Goal: Information Seeking & Learning: Learn about a topic

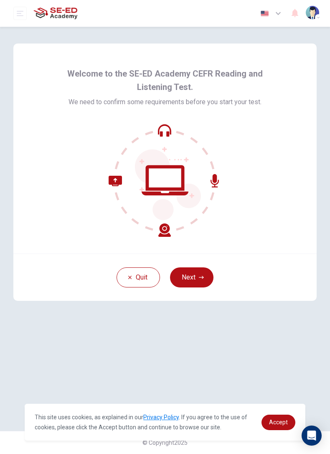
click at [190, 280] on button "Next" at bounding box center [192, 277] width 44 height 20
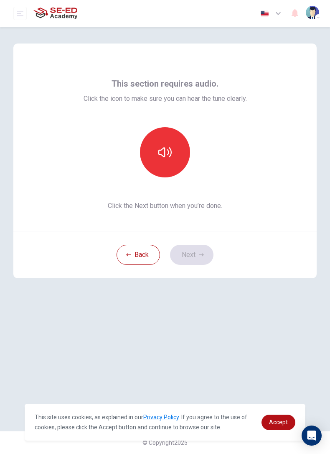
click at [162, 135] on button "button" at bounding box center [165, 152] width 50 height 50
click at [161, 160] on button "button" at bounding box center [165, 152] width 50 height 50
click at [156, 156] on button "button" at bounding box center [165, 152] width 50 height 50
click at [196, 253] on button "Next" at bounding box center [192, 255] width 44 height 20
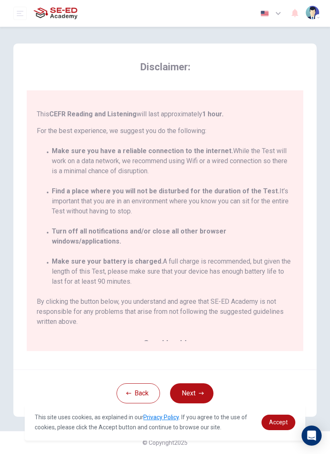
scroll to position [61, 0]
click at [200, 392] on icon "button" at bounding box center [201, 393] width 5 height 5
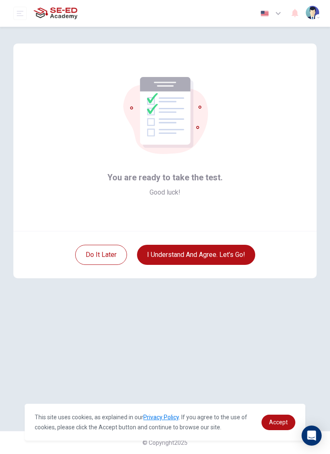
click at [191, 269] on div "Do it later I understand and agree. Let’s go!" at bounding box center [165, 254] width 304 height 47
click at [172, 254] on button "I understand and agree. Let’s go!" at bounding box center [196, 255] width 118 height 20
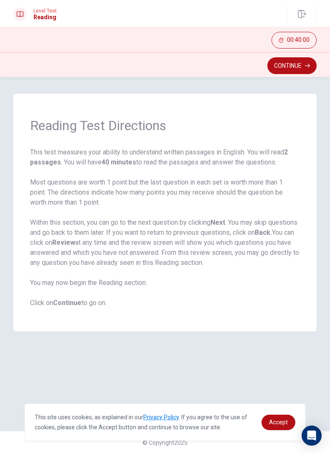
click at [292, 66] on button "Continue" at bounding box center [292, 65] width 49 height 17
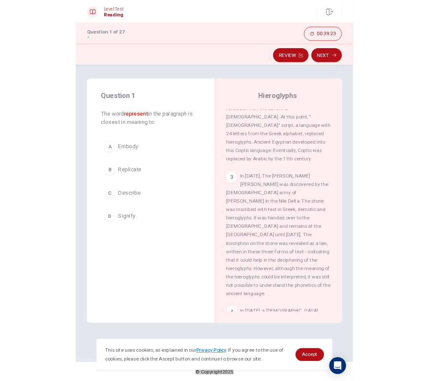
scroll to position [178, 0]
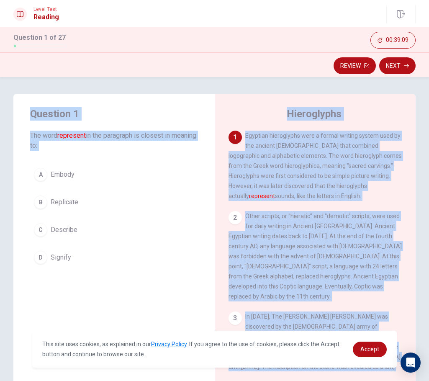
click at [330, 174] on div "Hieroglyphs 1 Egyptian hieroglyphs were a formal writing system used by the anc…" at bounding box center [315, 239] width 201 height 291
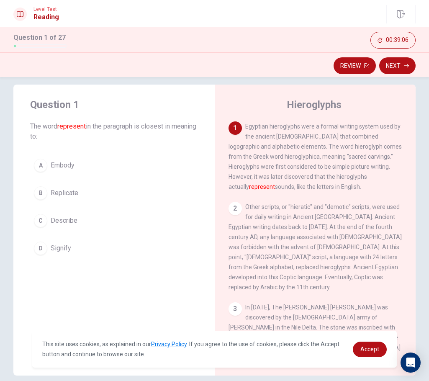
scroll to position [10, 0]
click at [113, 251] on button "D Signify" at bounding box center [114, 247] width 168 height 21
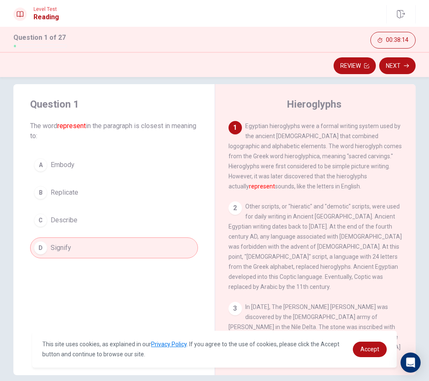
click at [171, 219] on button "C Describe" at bounding box center [114, 220] width 168 height 21
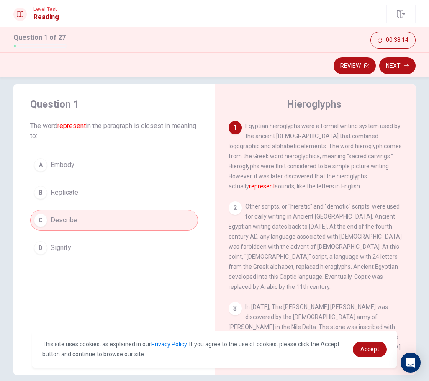
click at [158, 251] on button "D Signify" at bounding box center [114, 247] width 168 height 21
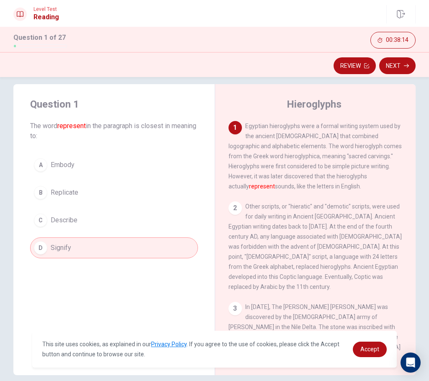
click at [157, 251] on button "D Signify" at bounding box center [114, 247] width 168 height 21
click at [155, 244] on button "D Signify" at bounding box center [114, 247] width 168 height 21
click at [330, 348] on span "Accept" at bounding box center [369, 349] width 19 height 7
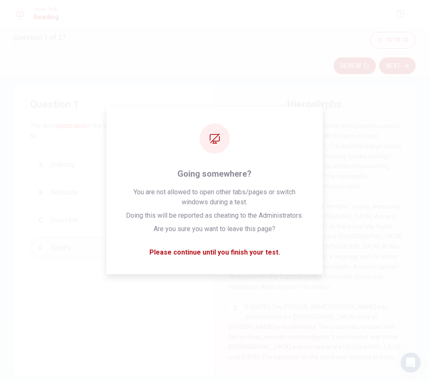
click at [330, 297] on div "1 Egyptian hieroglyphs were a formal writing system used by the ancient [DEMOGR…" at bounding box center [320, 241] width 185 height 241
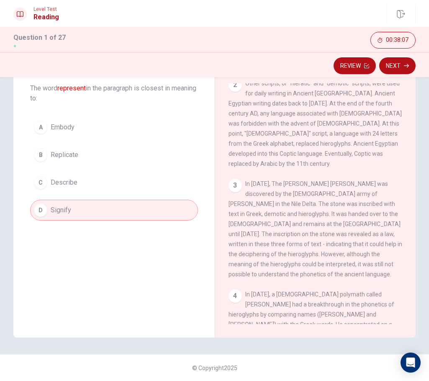
scroll to position [47, 0]
click at [330, 67] on button "Next" at bounding box center [397, 65] width 36 height 17
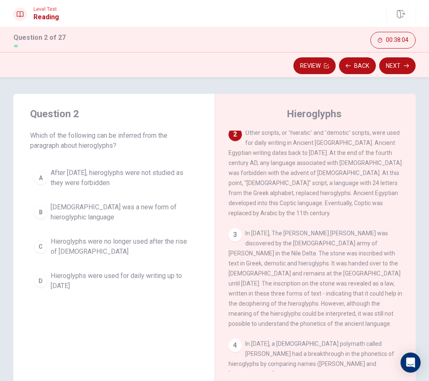
scroll to position [0, 0]
click at [118, 237] on span "Hieroglyphs were no longer used after the rise of [DEMOGRAPHIC_DATA]" at bounding box center [122, 246] width 143 height 20
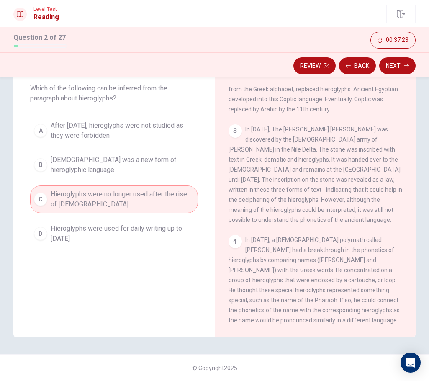
scroll to position [47, 0]
click at [330, 67] on button "Next" at bounding box center [397, 65] width 36 height 17
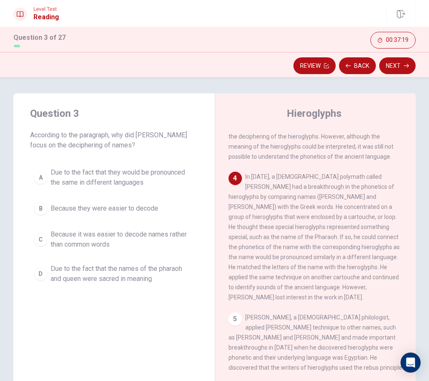
scroll to position [1, 0]
click at [172, 177] on span "Due to the fact that they would be pronounced the same in different languages" at bounding box center [122, 176] width 143 height 20
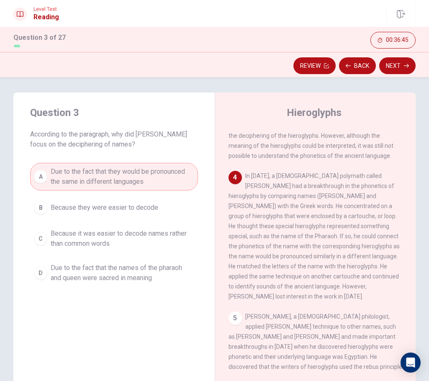
click at [330, 67] on button "Next" at bounding box center [397, 65] width 36 height 17
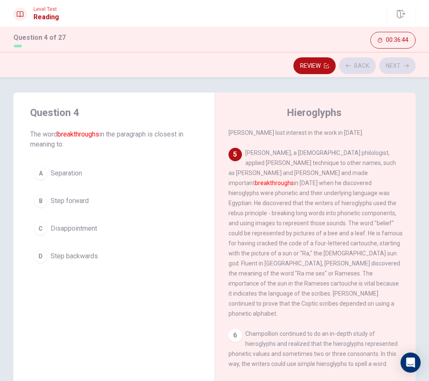
scroll to position [417, 0]
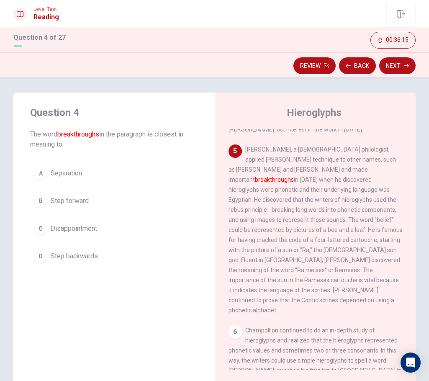
click at [103, 198] on button "B Step forward" at bounding box center [114, 200] width 168 height 21
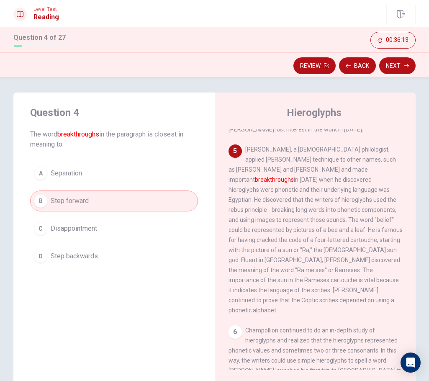
click at [330, 67] on button "Next" at bounding box center [397, 65] width 36 height 17
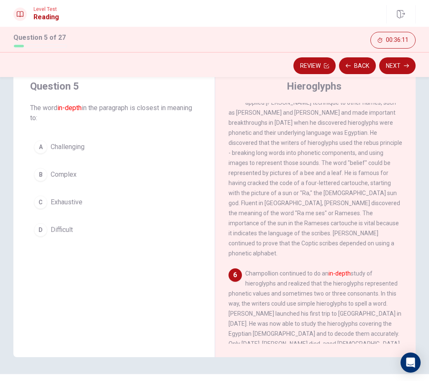
scroll to position [29, 0]
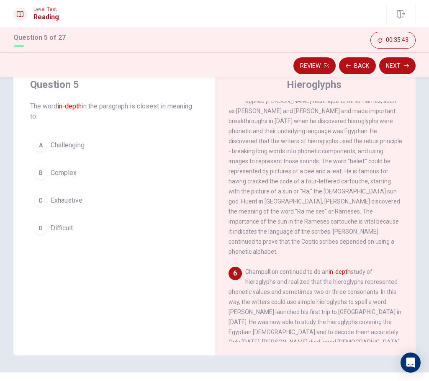
click at [125, 194] on button "C Exhaustive" at bounding box center [114, 200] width 168 height 21
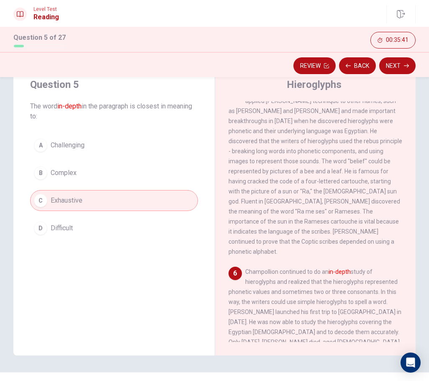
click at [330, 65] on button "Next" at bounding box center [397, 65] width 36 height 17
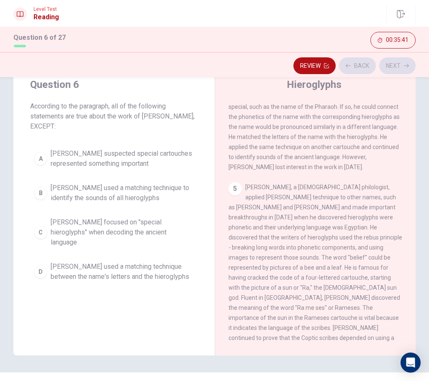
scroll to position [281, 0]
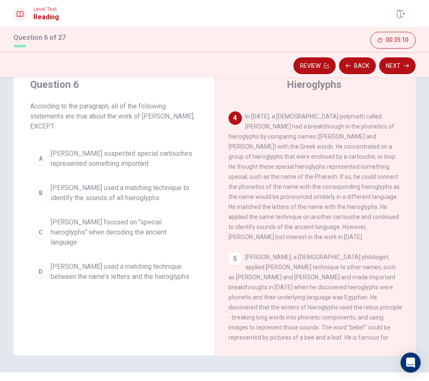
click at [161, 195] on span "[PERSON_NAME] used a matching technique to identify the sounds of all hieroglyp…" at bounding box center [122, 193] width 143 height 20
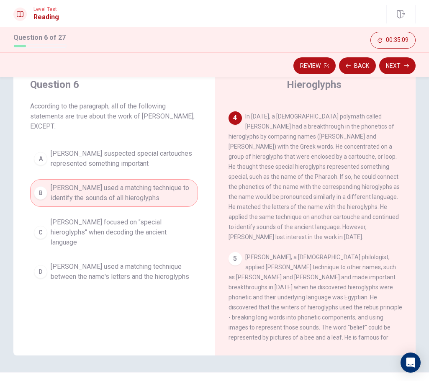
click at [330, 66] on icon "button" at bounding box center [406, 66] width 5 height 4
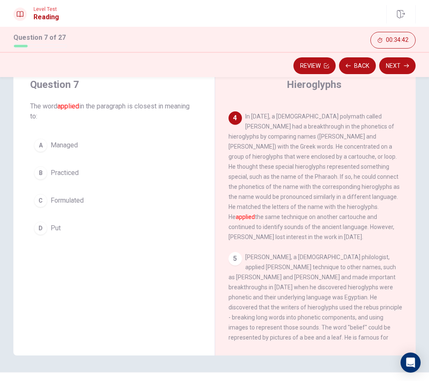
click at [101, 225] on button "D Put" at bounding box center [114, 228] width 168 height 21
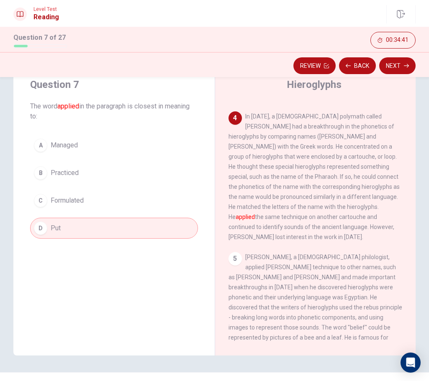
click at [330, 68] on button "Next" at bounding box center [397, 65] width 36 height 17
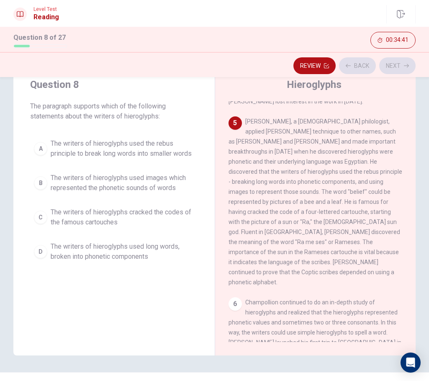
scroll to position [417, 0]
click at [146, 181] on span "The writers of hieroglyphs used images which represented the phonetic sounds of…" at bounding box center [122, 183] width 143 height 20
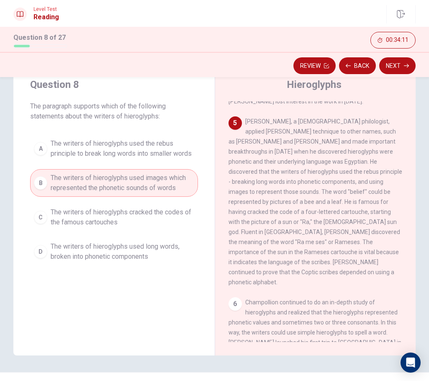
click at [330, 64] on button "Next" at bounding box center [397, 65] width 36 height 17
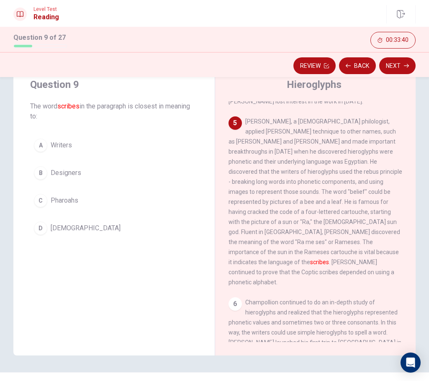
click at [160, 147] on button "A Writers" at bounding box center [114, 145] width 168 height 21
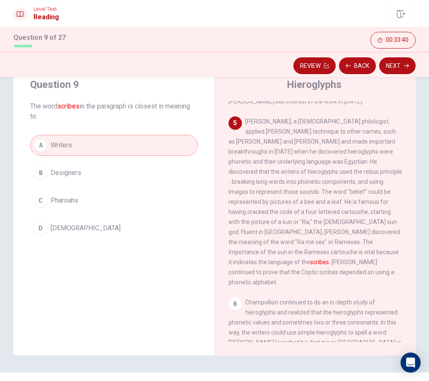
click at [160, 146] on button "A Writers" at bounding box center [114, 145] width 168 height 21
click at [162, 137] on button "A Writers" at bounding box center [114, 145] width 168 height 21
click at [330, 67] on button "Next" at bounding box center [397, 65] width 36 height 17
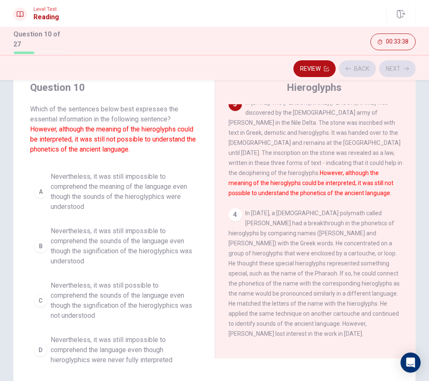
scroll to position [177, 0]
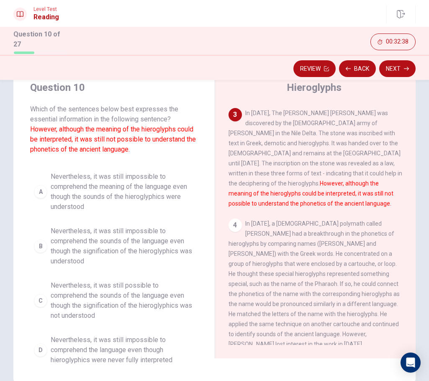
click at [162, 231] on span "Nevertheless, it was still impossible to comprehend the sounds of the language …" at bounding box center [122, 246] width 143 height 40
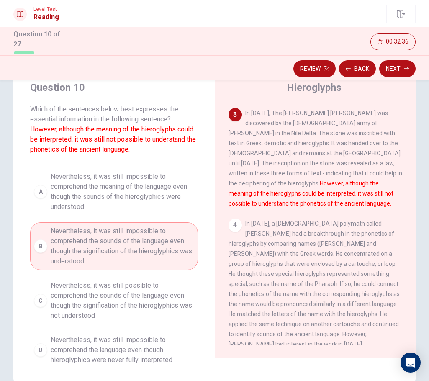
click at [330, 61] on button "Next" at bounding box center [397, 68] width 36 height 17
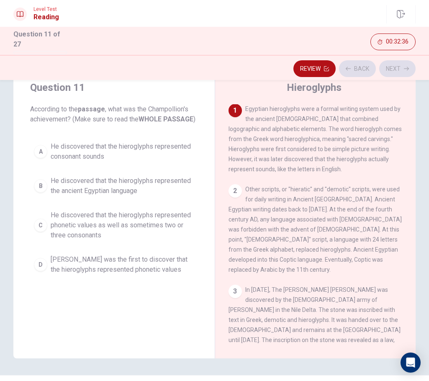
scroll to position [0, 0]
click at [131, 213] on span "He discovered that the hieroglyphs represented phonetic values as well as somet…" at bounding box center [122, 225] width 143 height 30
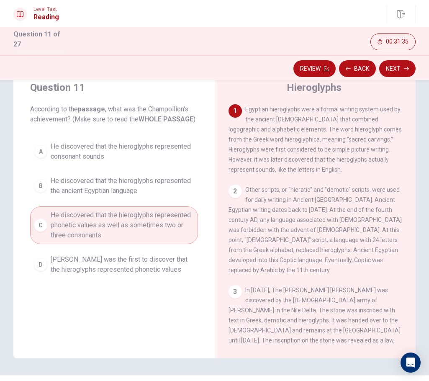
click at [330, 66] on icon "button" at bounding box center [406, 68] width 5 height 5
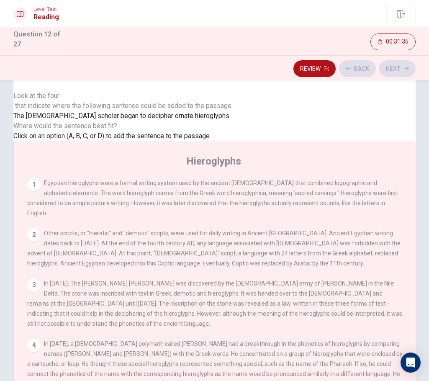
scroll to position [467, 0]
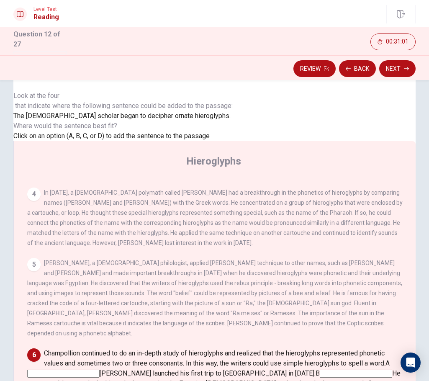
click at [100, 369] on input at bounding box center [63, 373] width 72 height 8
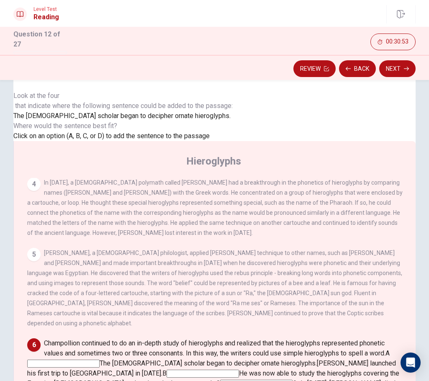
click at [330, 66] on button "Next" at bounding box center [397, 68] width 36 height 17
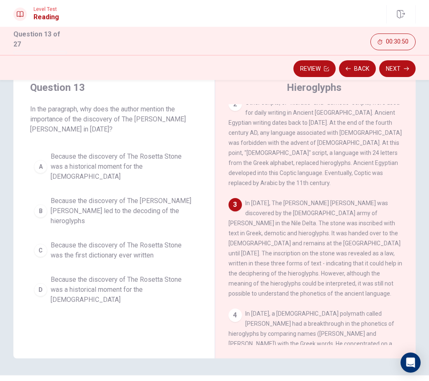
scroll to position [87, 0]
click at [164, 196] on span "Because the discovery of The [PERSON_NAME] [PERSON_NAME] led to the decoding of…" at bounding box center [122, 211] width 143 height 30
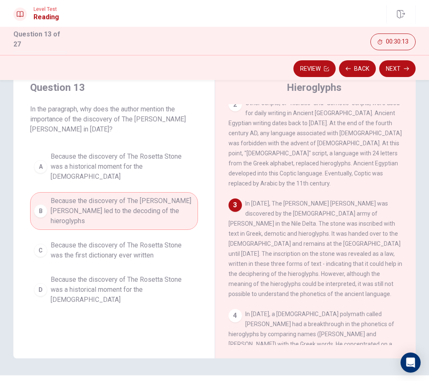
click at [330, 62] on button "Next" at bounding box center [397, 68] width 36 height 17
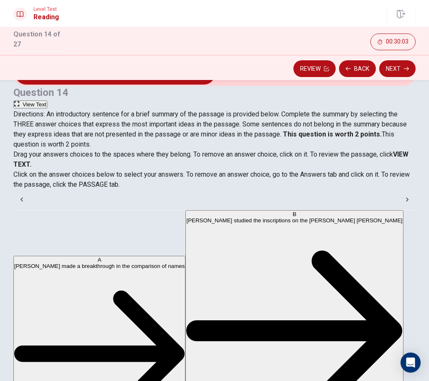
scroll to position [0, 0]
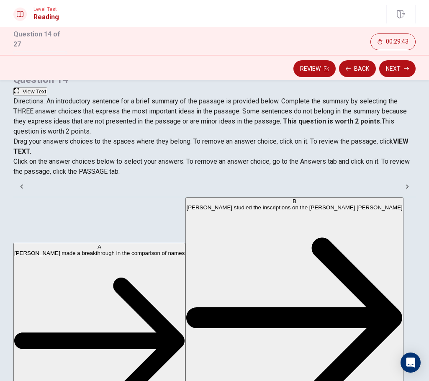
scroll to position [336, 0]
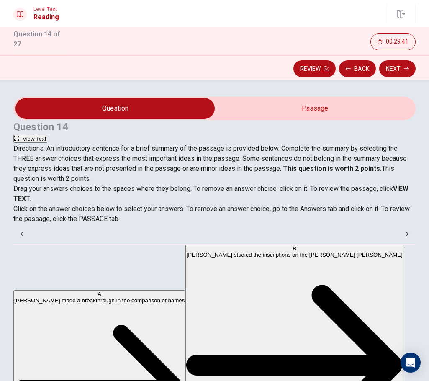
scroll to position [0, 0]
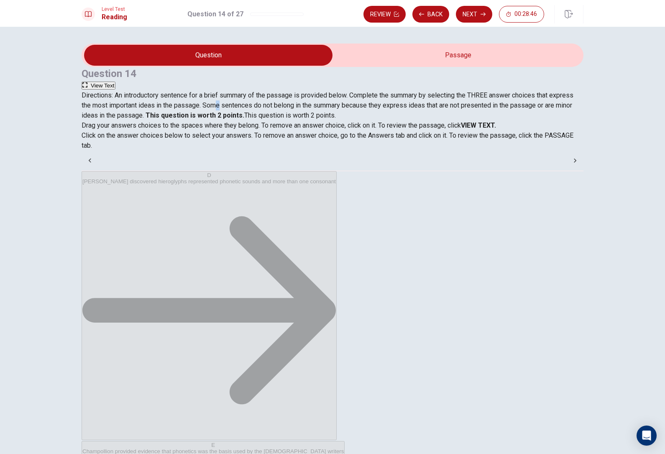
click at [330, 167] on div "Question 14 View Text Directions: An introductory sentence for a brief summary …" at bounding box center [332, 240] width 665 height 427
click at [330, 18] on button "Next" at bounding box center [474, 14] width 36 height 17
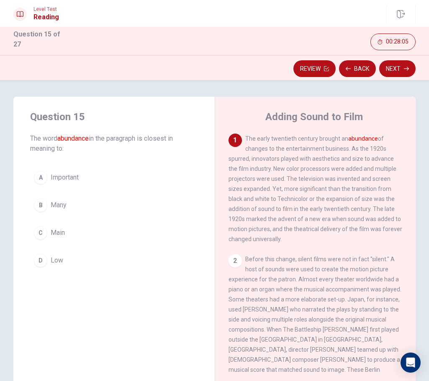
click at [145, 201] on button "B Many" at bounding box center [114, 205] width 168 height 21
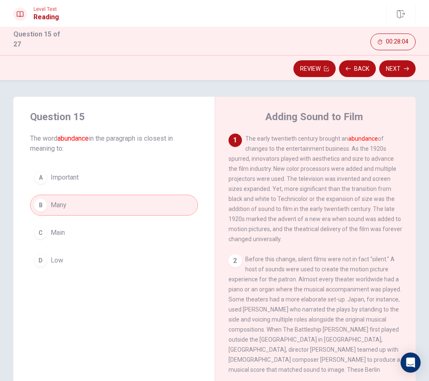
click at [330, 55] on div "Review Back Next" at bounding box center [214, 67] width 429 height 25
click at [330, 67] on button "Next" at bounding box center [397, 68] width 36 height 17
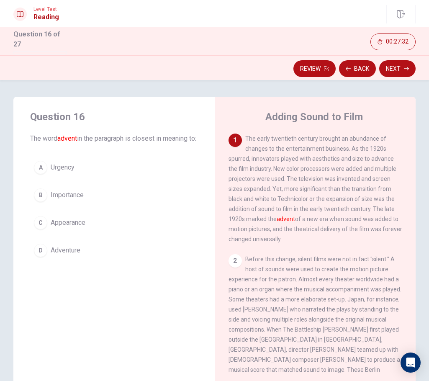
click at [195, 97] on div "Question 16 The word advent in the paragraph is closest in meaning to: A Urgenc…" at bounding box center [113, 185] width 201 height 177
click at [105, 231] on button "C Appearance" at bounding box center [114, 222] width 168 height 21
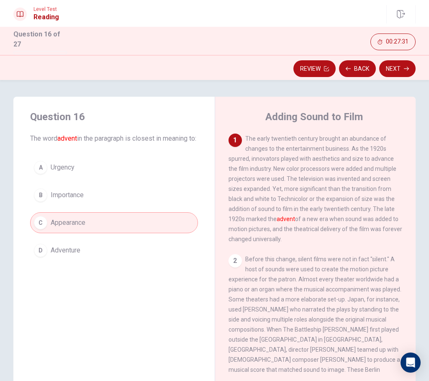
click at [330, 64] on button "Next" at bounding box center [397, 68] width 36 height 17
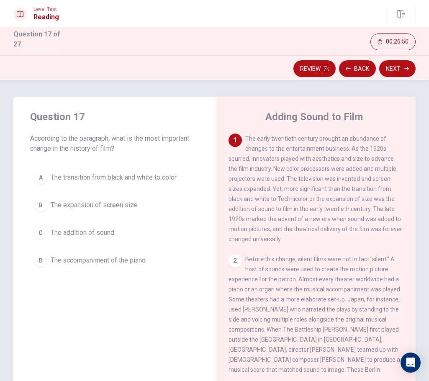
click at [145, 225] on button "C The addition of sound" at bounding box center [114, 232] width 168 height 21
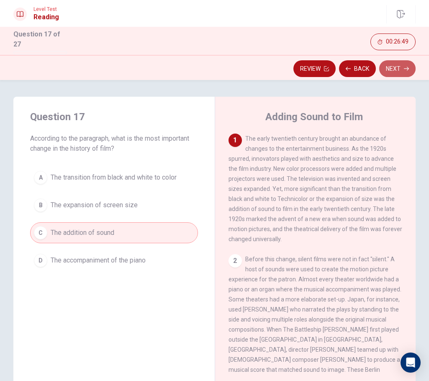
click at [330, 64] on button "Next" at bounding box center [397, 68] width 36 height 17
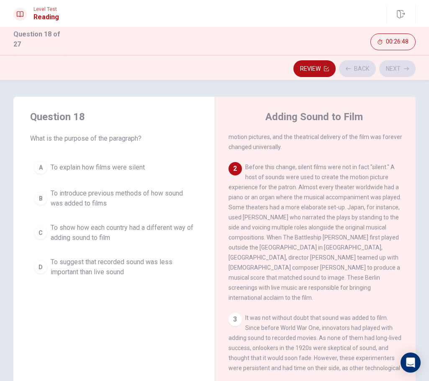
scroll to position [94, 0]
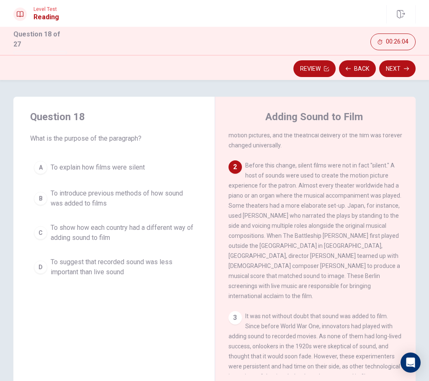
click at [152, 188] on span "To introduce previous methods of how sound was added to films" at bounding box center [122, 198] width 143 height 20
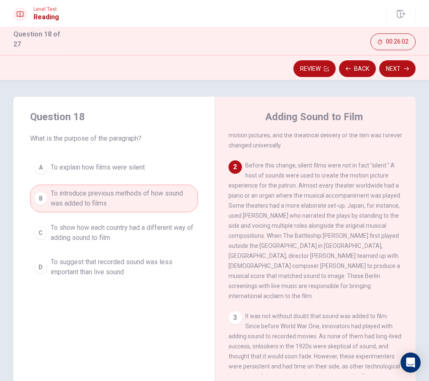
click at [330, 61] on button "Next" at bounding box center [397, 68] width 36 height 17
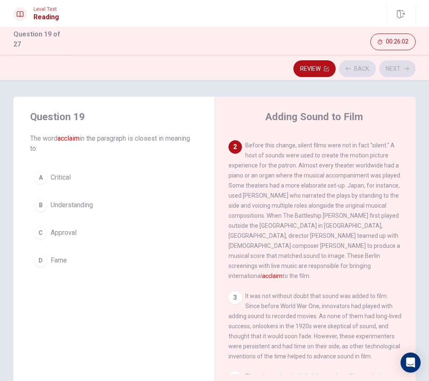
scroll to position [125, 0]
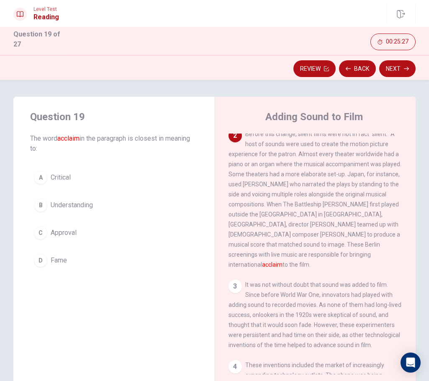
click at [168, 228] on button "C Approval" at bounding box center [114, 232] width 168 height 21
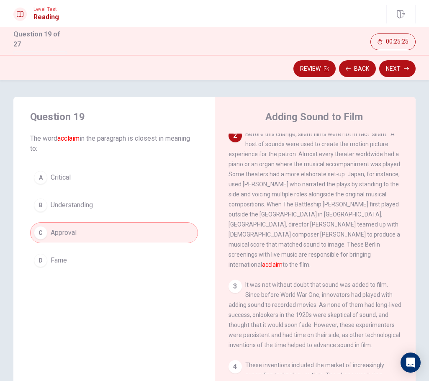
click at [330, 62] on button "Next" at bounding box center [397, 68] width 36 height 17
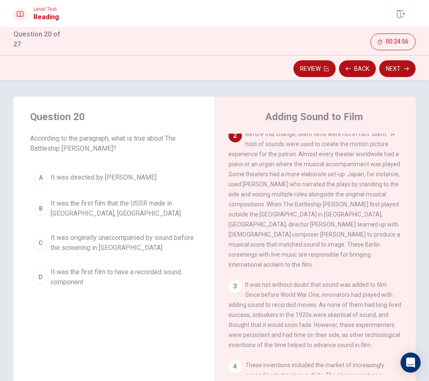
click at [116, 244] on span "It was originally unaccompanied by sound before the screening in [GEOGRAPHIC_DA…" at bounding box center [122, 243] width 143 height 20
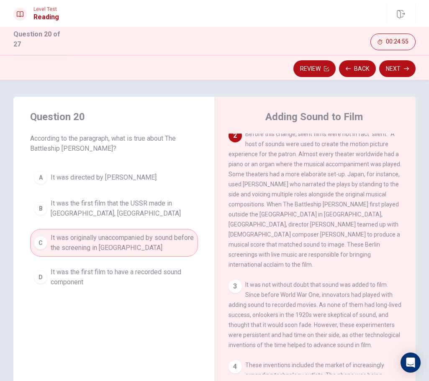
click at [330, 70] on button "Next" at bounding box center [397, 68] width 36 height 17
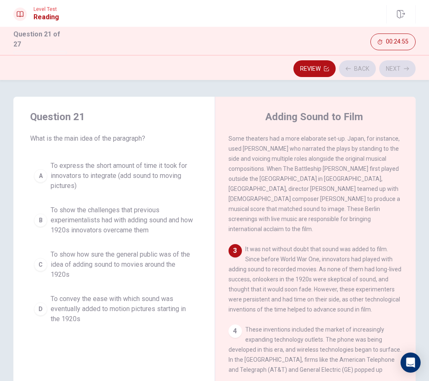
scroll to position [177, 0]
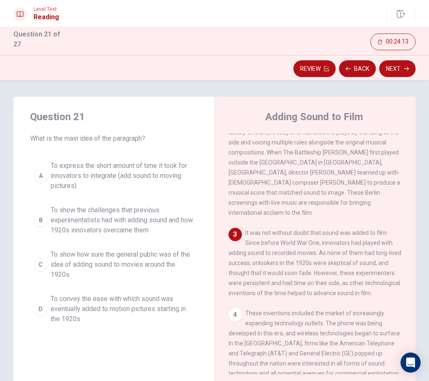
click at [148, 236] on button "B To show the challenges that previous experimentalists had with adding sound a…" at bounding box center [114, 220] width 168 height 38
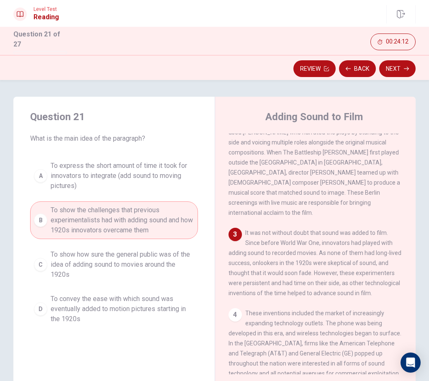
click at [330, 68] on button "Next" at bounding box center [397, 68] width 36 height 17
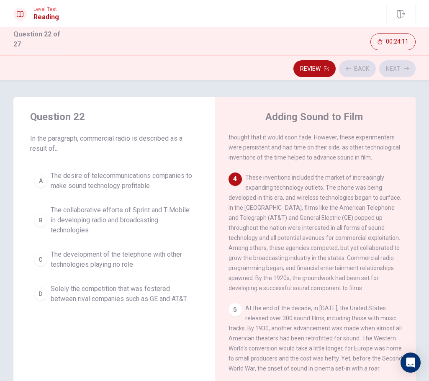
scroll to position [312, 0]
click at [141, 178] on span "The desire of telecommunications companies to make sound technology profitable" at bounding box center [122, 181] width 143 height 20
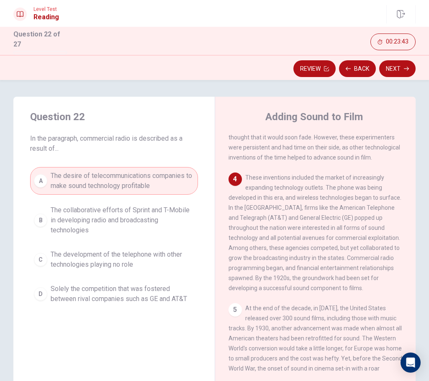
click at [330, 67] on button "Next" at bounding box center [397, 68] width 36 height 17
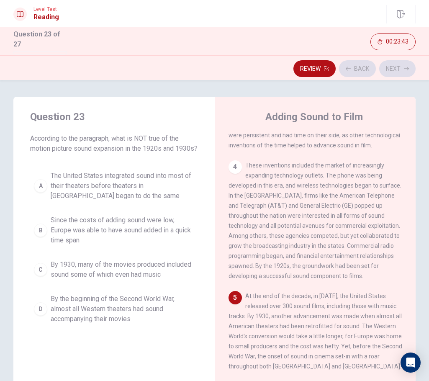
scroll to position [333, 0]
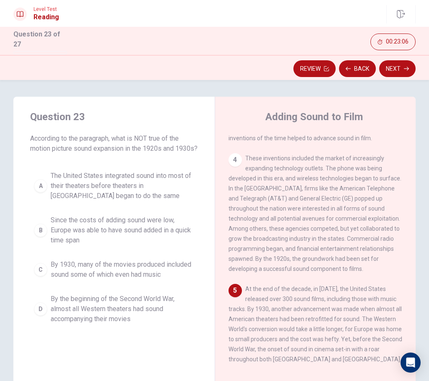
click at [180, 241] on span "Since the costs of adding sound were low, Europe was able to have sound added i…" at bounding box center [122, 230] width 143 height 30
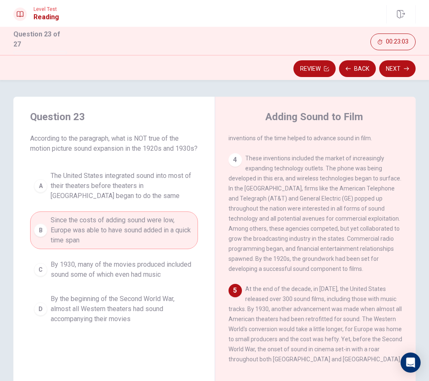
click at [330, 63] on button "Next" at bounding box center [397, 68] width 36 height 17
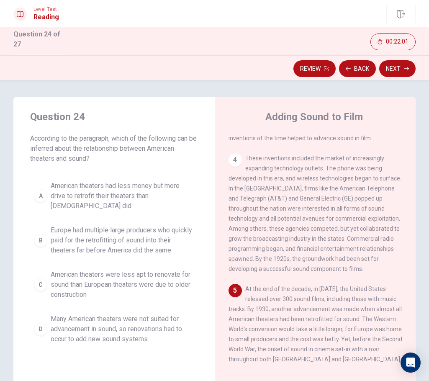
click at [150, 328] on span "Many American theaters were not suited for advancement in sound, so renovations…" at bounding box center [122, 329] width 143 height 30
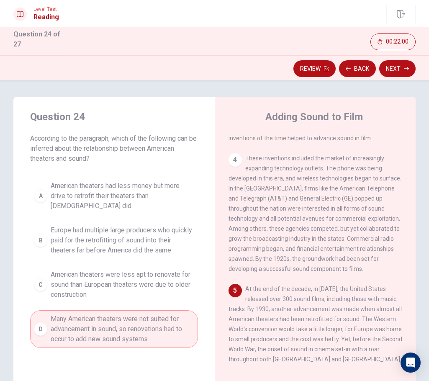
click at [330, 68] on button "Next" at bounding box center [397, 68] width 36 height 17
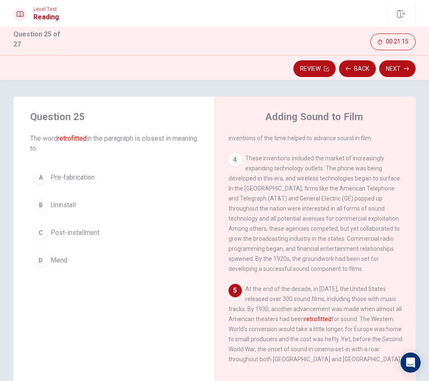
scroll to position [2, 0]
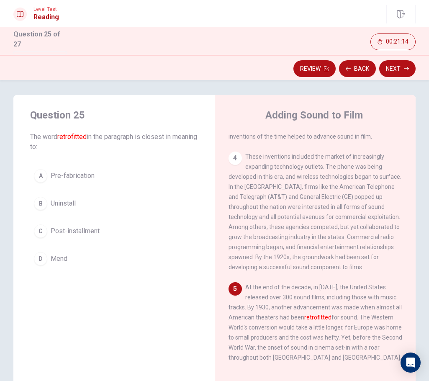
click at [164, 233] on button "C Post-installment" at bounding box center [114, 230] width 168 height 21
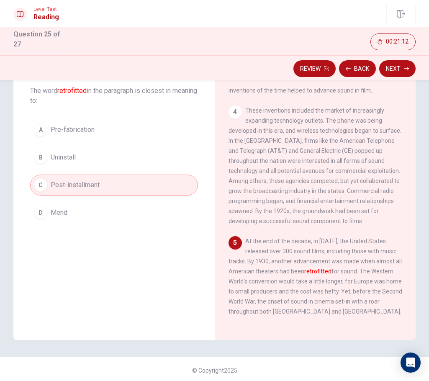
scroll to position [47, 0]
click at [187, 113] on div "Question 25 The word retrofitted in the paragraph is closest in meaning to: A P…" at bounding box center [113, 142] width 201 height 187
click at [330, 67] on icon "button" at bounding box center [406, 68] width 5 height 5
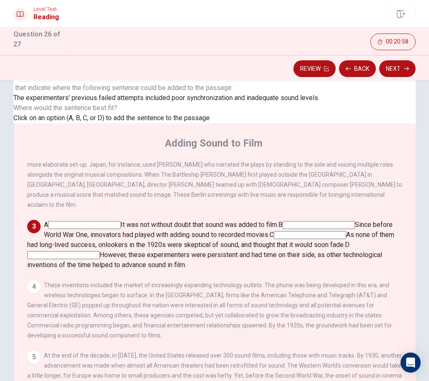
scroll to position [197, 0]
click at [330, 220] on div "A It was not without doubt that sound was added to film. B Since before World W…" at bounding box center [214, 245] width 375 height 50
click at [330, 231] on input at bounding box center [310, 235] width 72 height 8
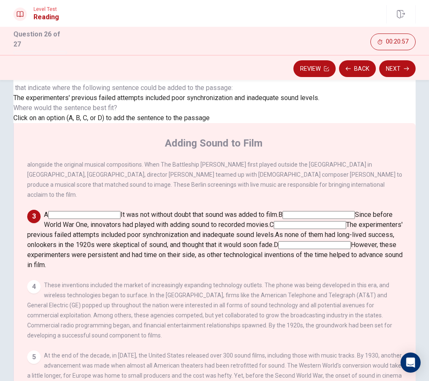
click at [330, 64] on button "Next" at bounding box center [397, 68] width 36 height 17
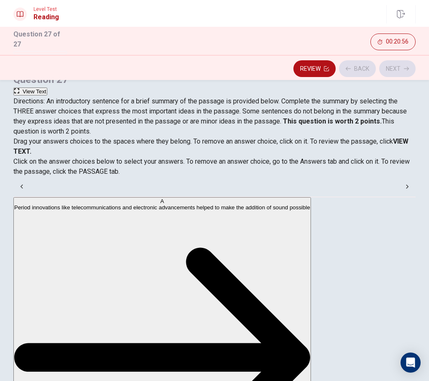
click at [330, 64] on button "Back" at bounding box center [357, 68] width 37 height 17
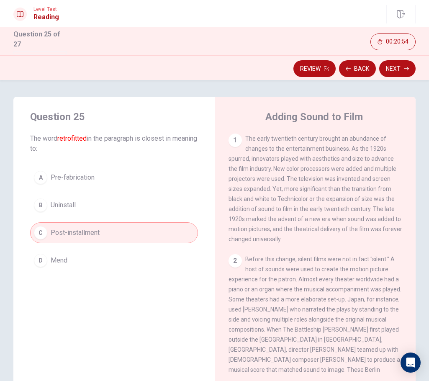
scroll to position [0, 0]
click at [330, 70] on button "Next" at bounding box center [397, 68] width 36 height 17
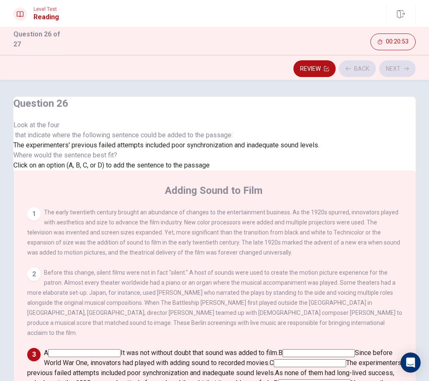
scroll to position [207, 0]
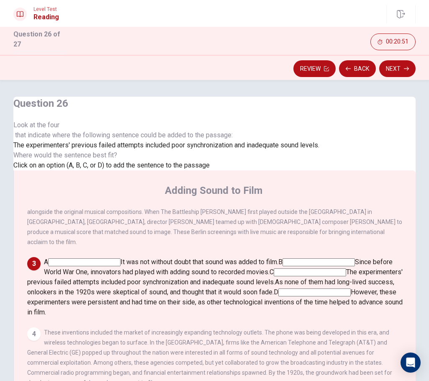
click at [120, 258] on input at bounding box center [84, 262] width 72 height 8
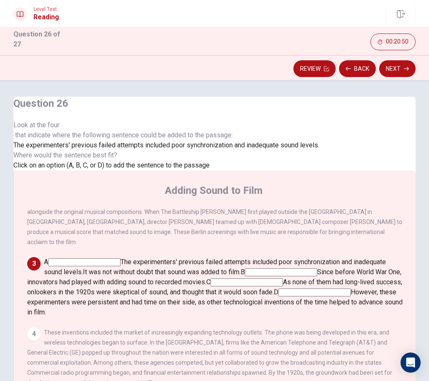
click at [120, 258] on input at bounding box center [84, 262] width 72 height 8
click at [317, 268] on input at bounding box center [281, 272] width 72 height 8
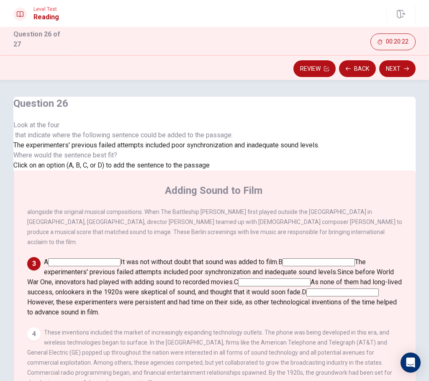
click at [330, 69] on button "Next" at bounding box center [397, 68] width 36 height 17
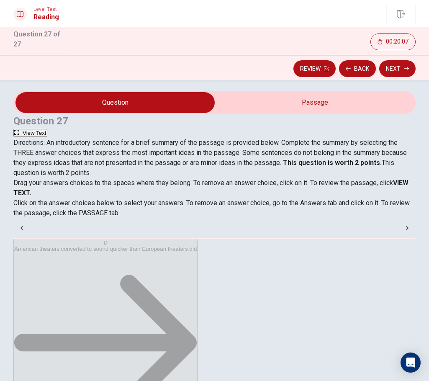
scroll to position [0, 0]
click at [330, 67] on button "Next" at bounding box center [397, 68] width 36 height 17
click at [130, 263] on input "You must click this to continue" at bounding box center [214, 190] width 429 height 381
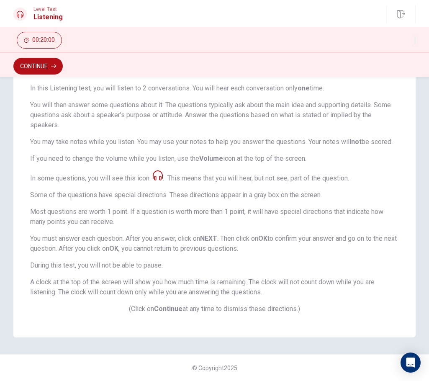
scroll to position [91, 0]
click at [51, 71] on button "Continue" at bounding box center [37, 66] width 49 height 17
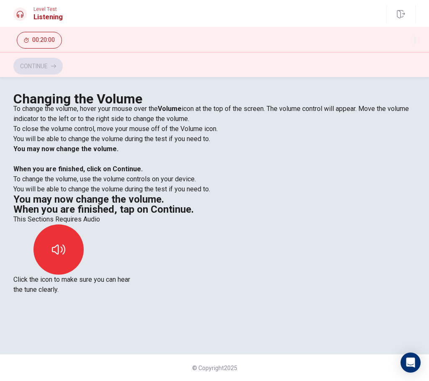
scroll to position [0, 0]
click at [65, 244] on icon "button" at bounding box center [58, 249] width 13 height 10
click at [37, 69] on button "Continue" at bounding box center [37, 66] width 49 height 17
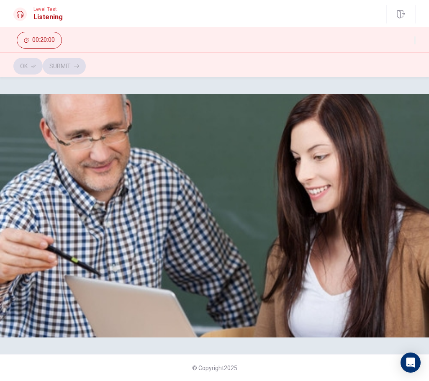
click at [330, 104] on div "Listen to this clip about Concerts and answer the following questions:" at bounding box center [214, 99] width 402 height 10
click at [330, 104] on div at bounding box center [214, 104] width 402 height 0
click at [330, 337] on div "Listen to this clip about Concerts and answer the following questions: © Copyri…" at bounding box center [214, 229] width 429 height 304
click at [330, 343] on div "Listen to this clip about Concerts and answer the following questions: © Copyri…" at bounding box center [214, 229] width 429 height 304
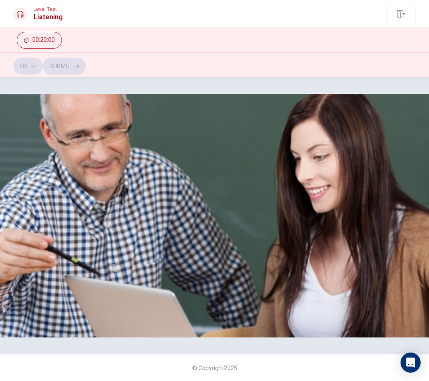
click at [330, 104] on div at bounding box center [214, 104] width 402 height 0
click at [327, 307] on img at bounding box center [214, 215] width 429 height 243
click at [330, 307] on img at bounding box center [214, 215] width 429 height 243
click at [330, 306] on img at bounding box center [214, 215] width 429 height 243
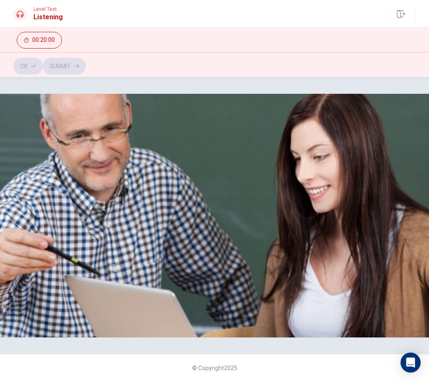
click at [330, 307] on img at bounding box center [214, 215] width 429 height 243
click at [330, 312] on img at bounding box center [214, 215] width 429 height 243
click at [330, 310] on img at bounding box center [214, 215] width 429 height 243
click at [330, 104] on div at bounding box center [214, 104] width 402 height 0
click at [321, 104] on div at bounding box center [214, 104] width 402 height 0
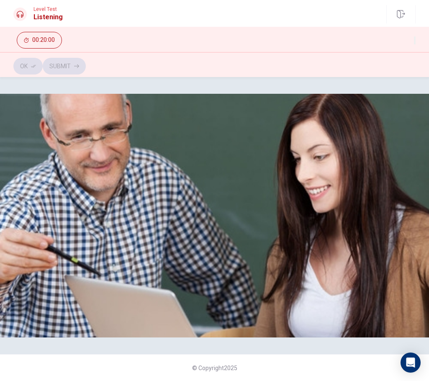
click at [330, 177] on img at bounding box center [214, 215] width 429 height 243
click at [330, 104] on div "Listen to this clip about Concerts and answer the following questions:" at bounding box center [214, 99] width 402 height 10
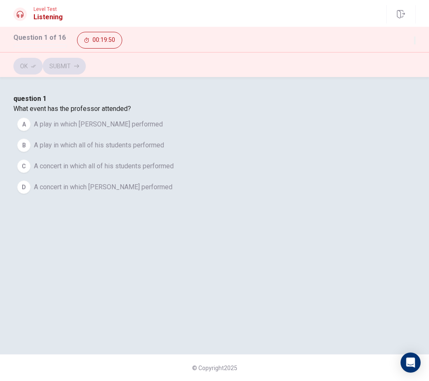
click at [172, 192] on span "A concert in which [PERSON_NAME] performed" at bounding box center [103, 187] width 138 height 10
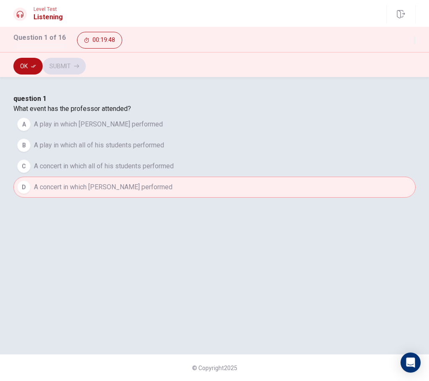
click at [34, 67] on icon "button" at bounding box center [33, 66] width 5 height 5
click at [86, 66] on button "Submit" at bounding box center [64, 66] width 43 height 17
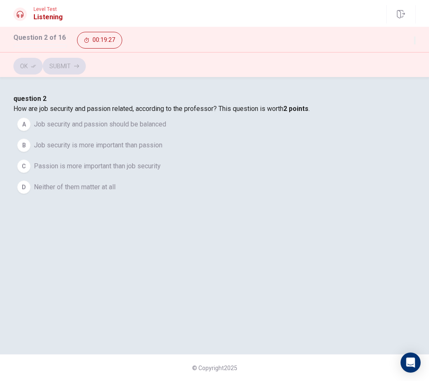
click at [162, 150] on span "Job security is more important than passion" at bounding box center [98, 145] width 128 height 10
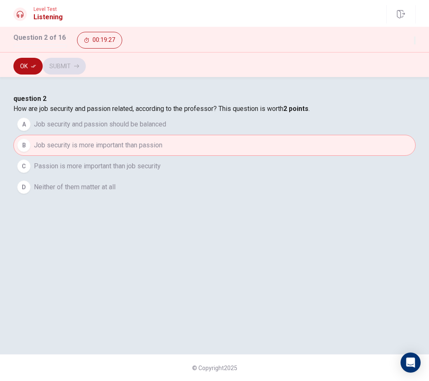
click at [36, 61] on button "Ok" at bounding box center [27, 66] width 29 height 17
click at [86, 69] on button "Submit" at bounding box center [64, 66] width 43 height 17
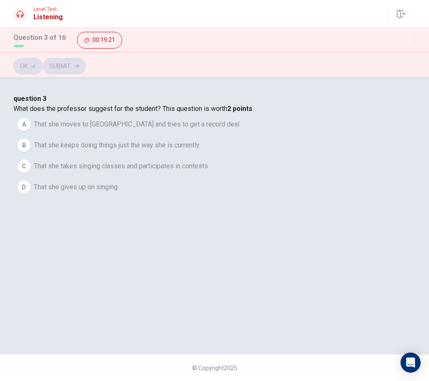
click at [208, 171] on span "That she takes singing classes and participates in contests" at bounding box center [121, 166] width 174 height 10
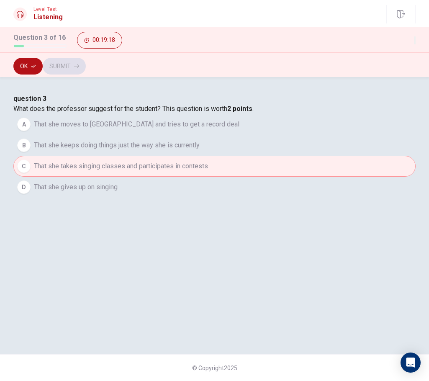
click at [28, 68] on button "Ok" at bounding box center [27, 66] width 29 height 17
click at [86, 60] on button "Submit" at bounding box center [64, 66] width 43 height 17
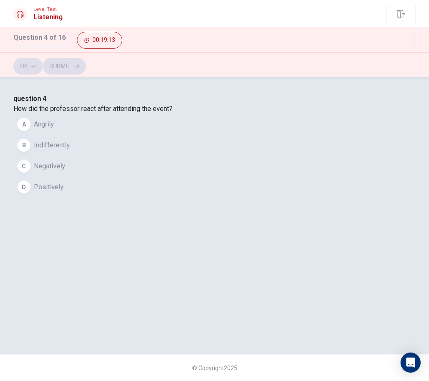
click at [142, 197] on button "D Positively" at bounding box center [214, 187] width 402 height 21
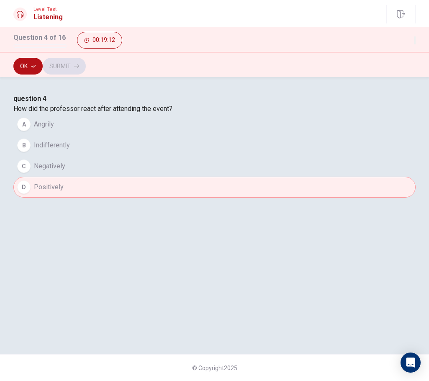
click at [30, 62] on button "Ok" at bounding box center [27, 66] width 29 height 17
click at [86, 62] on button "Submit" at bounding box center [64, 66] width 43 height 17
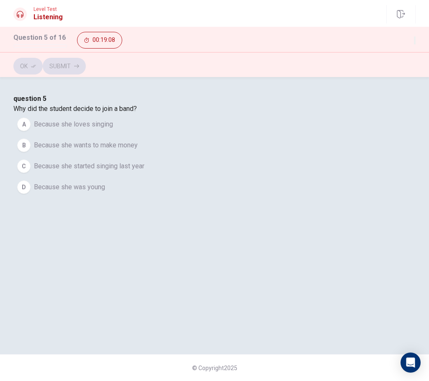
click at [183, 135] on button "A Because she loves singing" at bounding box center [214, 124] width 402 height 21
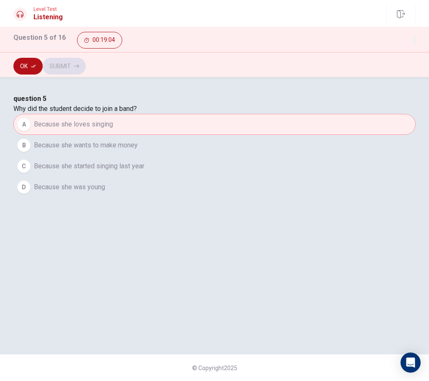
click at [33, 72] on button "Ok" at bounding box center [27, 66] width 29 height 17
click at [86, 62] on button "Submit" at bounding box center [64, 66] width 43 height 17
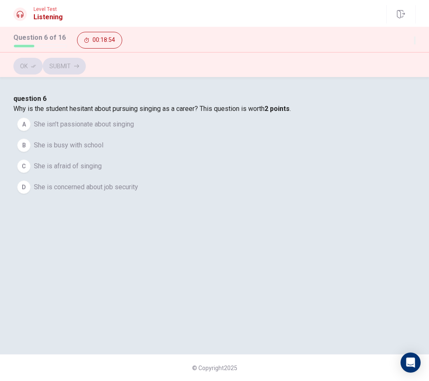
click at [136, 156] on button "B She is busy with school" at bounding box center [214, 145] width 402 height 21
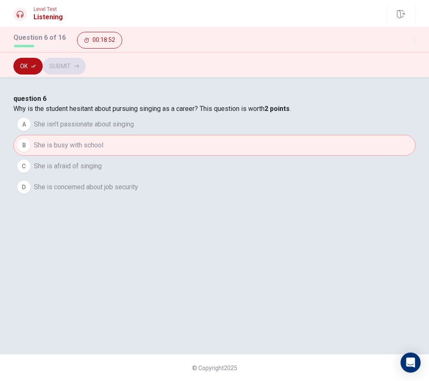
click at [34, 64] on icon "button" at bounding box center [33, 66] width 5 height 5
click at [86, 65] on button "Submit" at bounding box center [64, 66] width 43 height 17
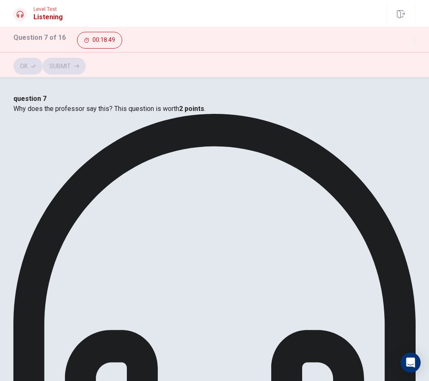
click at [42, 67] on button "Ok" at bounding box center [27, 66] width 29 height 17
click at [86, 59] on button "Submit" at bounding box center [64, 66] width 43 height 17
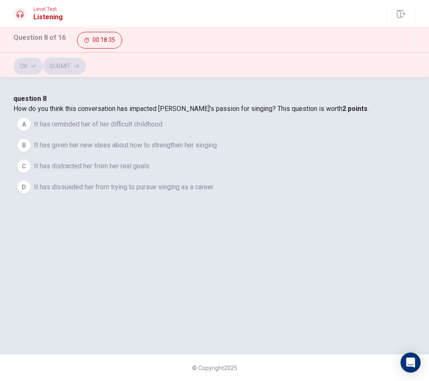
click at [217, 150] on span "It has given her new ideas about how to strengthen her singing" at bounding box center [125, 145] width 183 height 10
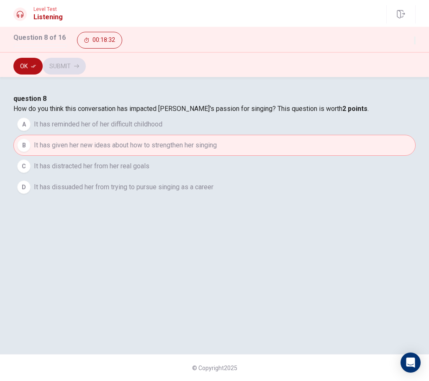
click at [27, 63] on button "Ok" at bounding box center [27, 66] width 29 height 17
click at [86, 69] on button "Submit" at bounding box center [64, 66] width 43 height 17
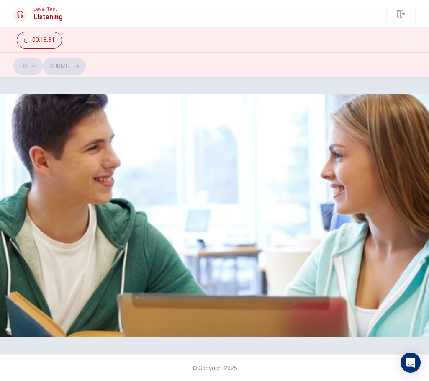
click at [330, 104] on div "Listen to this clip about Used Furniture before answering the questions:" at bounding box center [214, 99] width 402 height 10
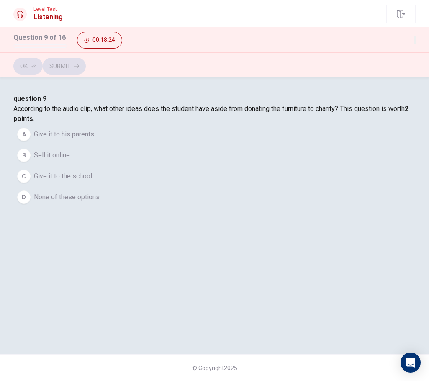
click at [199, 187] on button "C Give it to the school" at bounding box center [214, 176] width 402 height 21
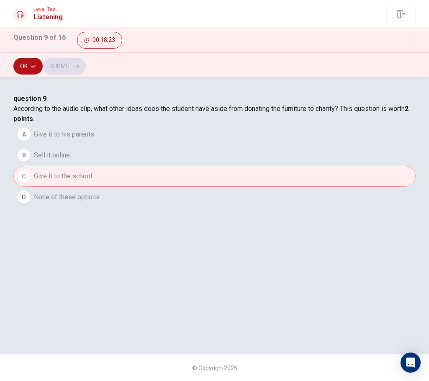
click at [208, 207] on div "question 9 According to the audio clip, what other ideas does the student have …" at bounding box center [214, 151] width 402 height 114
click at [213, 207] on button "D None of these options" at bounding box center [214, 197] width 402 height 21
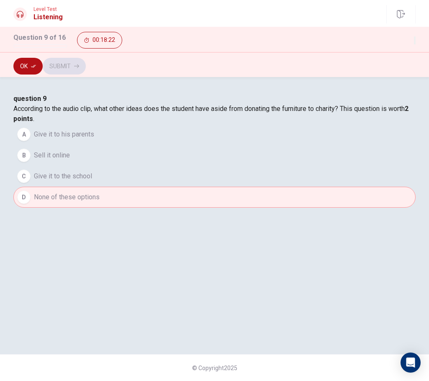
click at [37, 64] on button "Ok" at bounding box center [27, 66] width 29 height 17
click at [79, 67] on icon "button" at bounding box center [76, 66] width 5 height 4
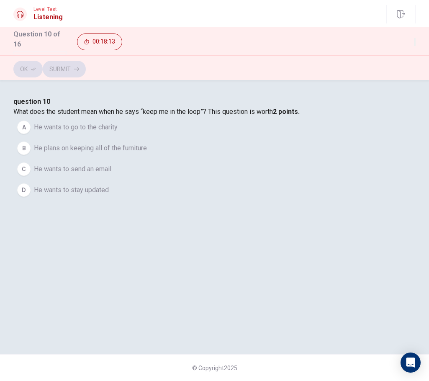
click at [201, 200] on button "D He wants to stay updated" at bounding box center [214, 189] width 402 height 21
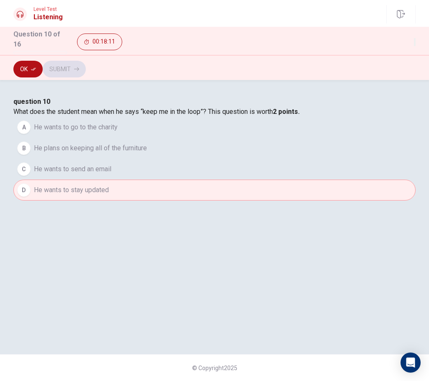
click at [30, 56] on div "Ok Submit" at bounding box center [214, 67] width 429 height 25
click at [24, 66] on button "Ok" at bounding box center [27, 69] width 29 height 17
click at [86, 61] on button "Submit" at bounding box center [64, 69] width 43 height 17
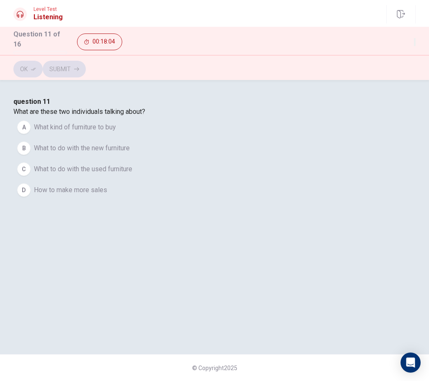
click at [132, 174] on span "What to do with the used furniture" at bounding box center [83, 169] width 98 height 10
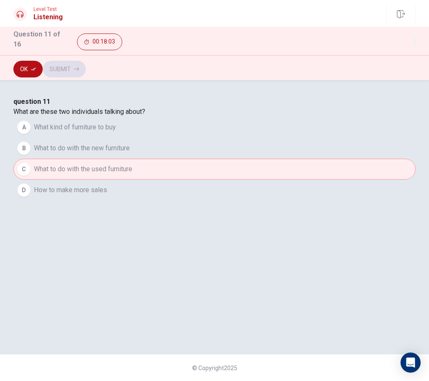
click at [30, 63] on button "Ok" at bounding box center [27, 69] width 29 height 17
click at [86, 66] on button "Submit" at bounding box center [64, 69] width 43 height 17
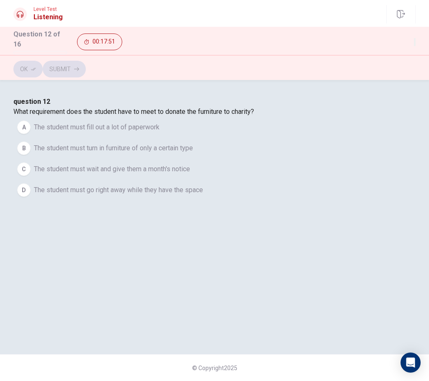
click at [159, 132] on span "The student must fill out a lot of paperwork" at bounding box center [96, 127] width 125 height 10
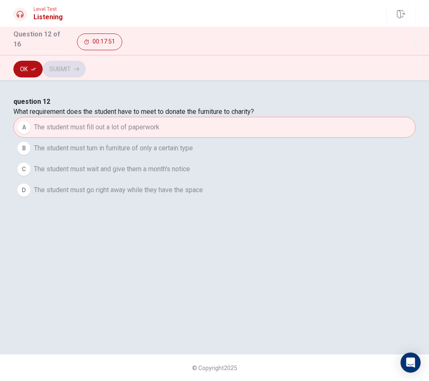
click at [36, 72] on button "Ok" at bounding box center [27, 69] width 29 height 17
click at [86, 69] on button "Submit" at bounding box center [64, 69] width 43 height 17
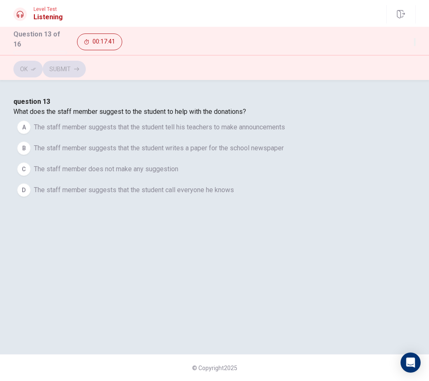
click at [284, 153] on span "The staff member suggests that the student writes a paper for the school newspa…" at bounding box center [159, 148] width 250 height 10
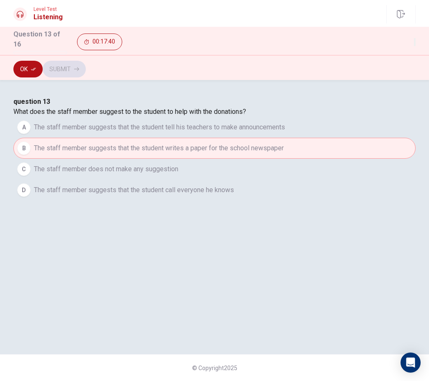
click at [316, 179] on button "C The staff member does not make any suggestion" at bounding box center [214, 169] width 402 height 21
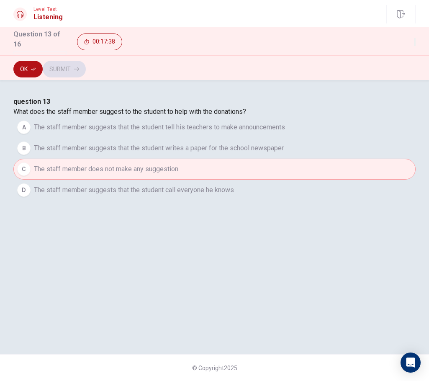
click at [285, 200] on button "D The staff member suggests that the student call everyone he knows" at bounding box center [214, 189] width 402 height 21
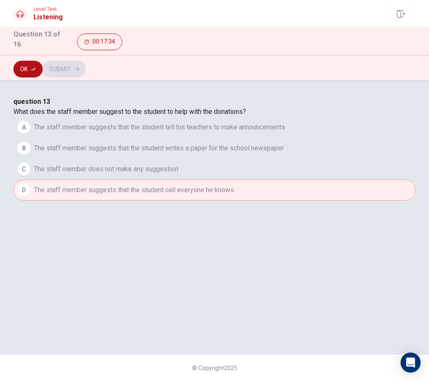
click at [330, 159] on button "B The staff member suggests that the student writes a paper for the school news…" at bounding box center [214, 148] width 402 height 21
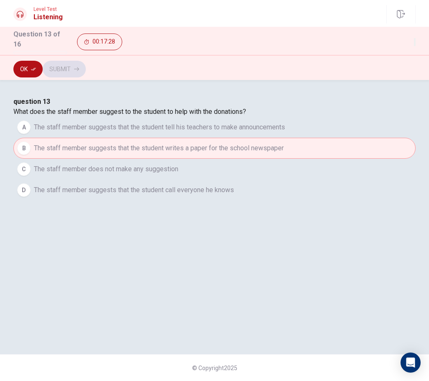
click at [283, 179] on button "C The staff member does not make any suggestion" at bounding box center [214, 169] width 402 height 21
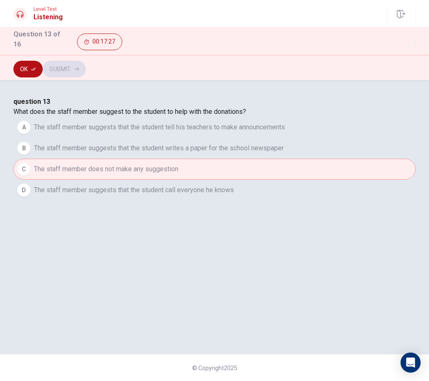
click at [29, 66] on button "Ok" at bounding box center [27, 69] width 29 height 17
click at [86, 61] on button "Submit" at bounding box center [64, 69] width 43 height 17
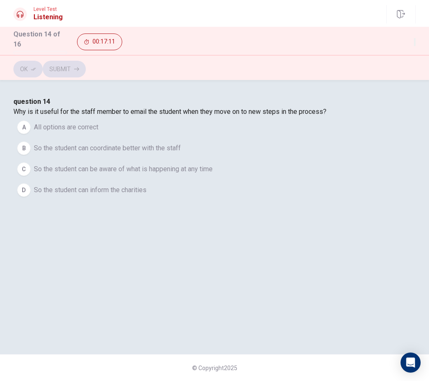
click at [275, 138] on button "A All options are correct" at bounding box center [214, 127] width 402 height 21
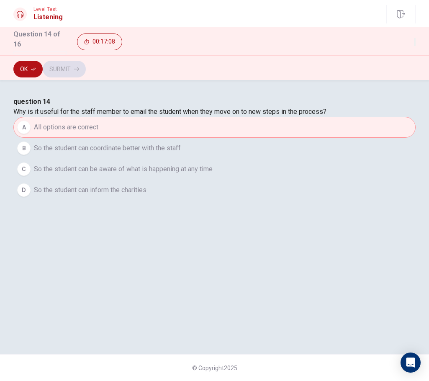
click at [39, 67] on button "Ok" at bounding box center [27, 69] width 29 height 17
click at [86, 67] on button "Submit" at bounding box center [64, 69] width 43 height 17
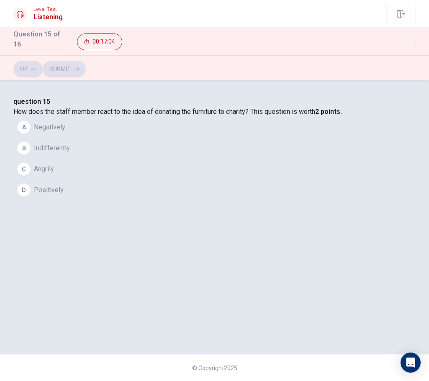
click at [169, 200] on button "D Positively" at bounding box center [214, 189] width 402 height 21
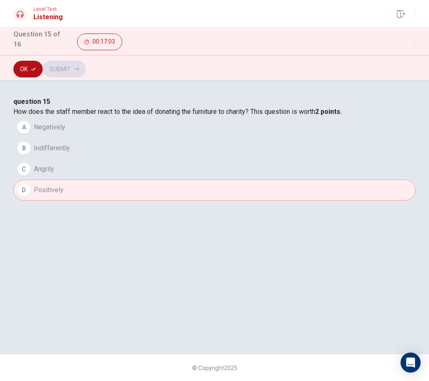
click at [33, 62] on button "Ok" at bounding box center [27, 69] width 29 height 17
click at [86, 65] on button "Submit" at bounding box center [64, 69] width 43 height 17
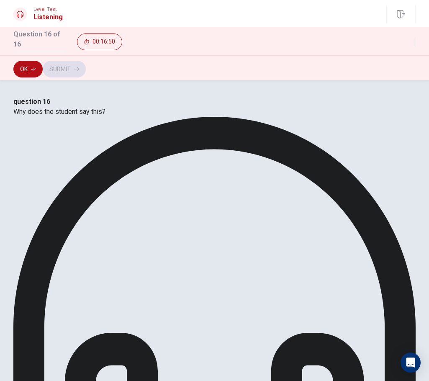
click at [32, 61] on button "Ok" at bounding box center [27, 69] width 29 height 17
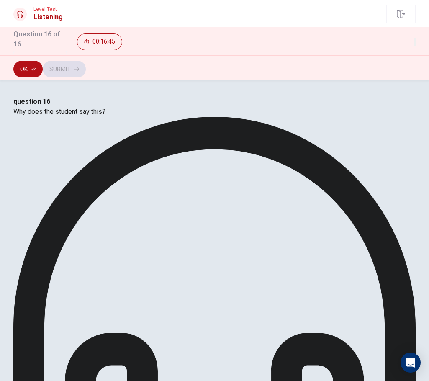
click at [34, 63] on button "Ok" at bounding box center [27, 69] width 29 height 17
click at [86, 61] on button "Submit" at bounding box center [64, 69] width 43 height 17
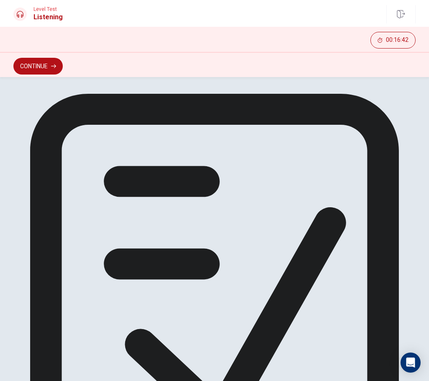
click at [57, 67] on button "Continue" at bounding box center [37, 66] width 49 height 17
click at [330, 242] on div "You have seen all of the questions in the Listening section. Click on Continue …" at bounding box center [214, 306] width 402 height 425
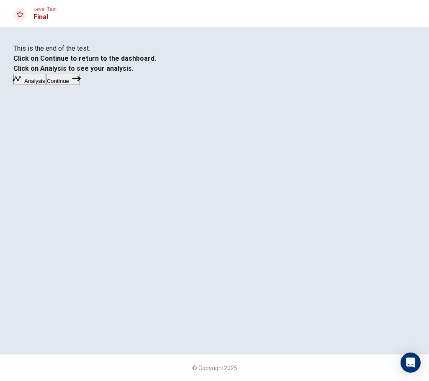
click at [80, 85] on button "Continue" at bounding box center [63, 79] width 34 height 11
